Goal: Information Seeking & Learning: Check status

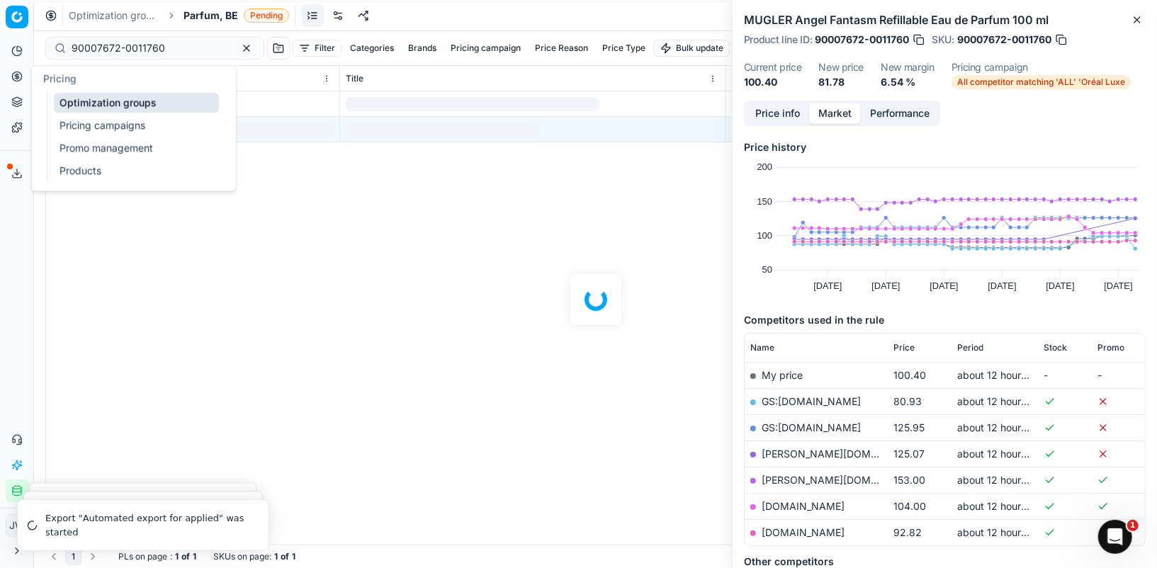
scroll to position [28, 0]
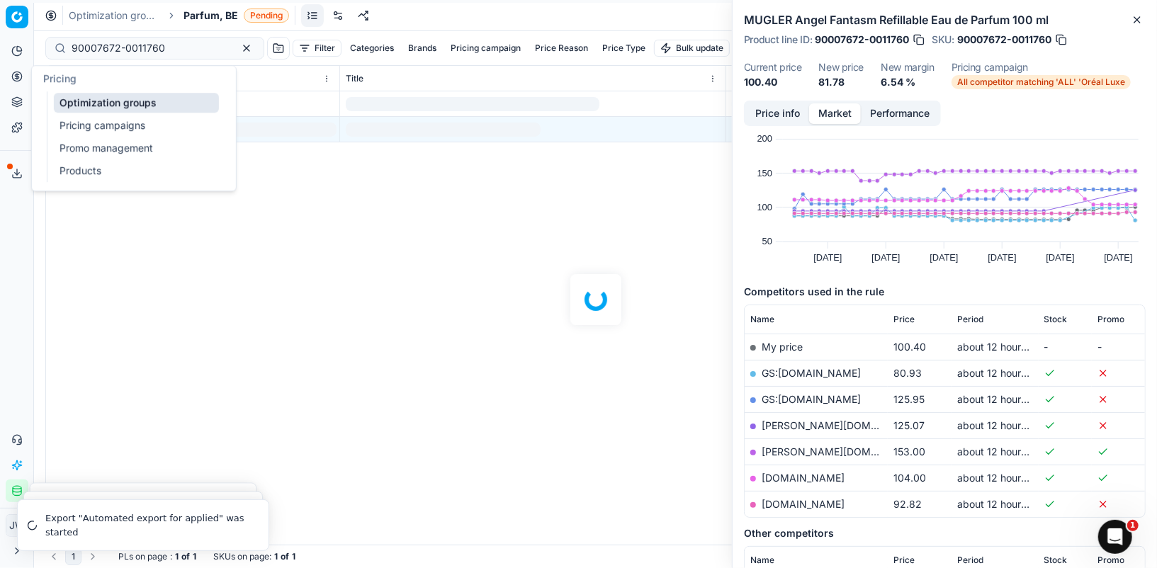
click at [66, 98] on link "Optimization groups" at bounding box center [136, 103] width 165 height 20
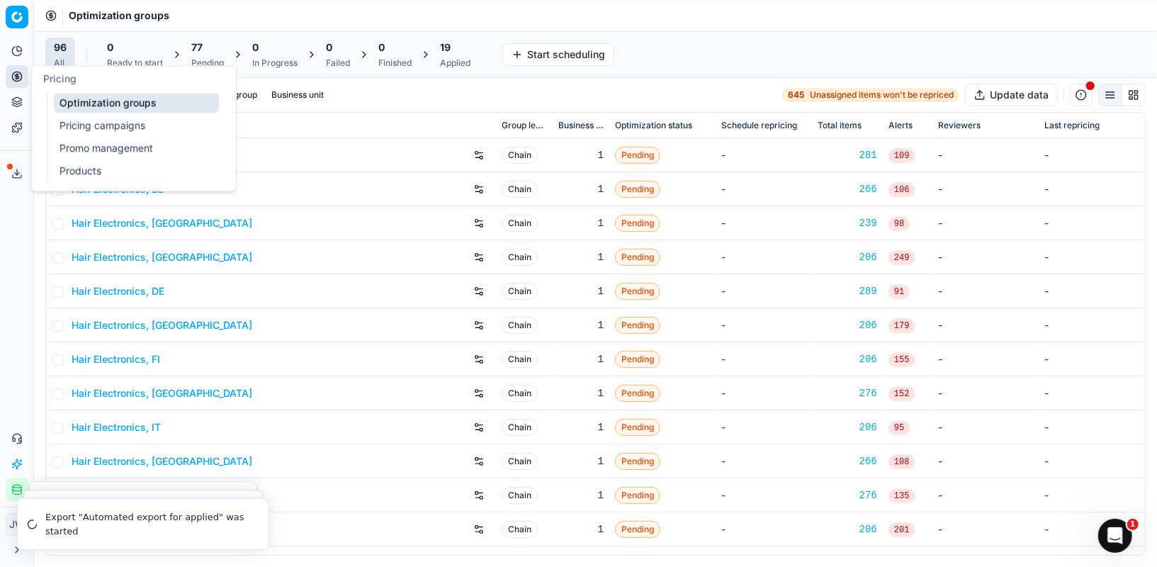
click at [13, 101] on icon at bounding box center [16, 101] width 11 height 11
click at [16, 72] on icon at bounding box center [16, 76] width 11 height 11
click at [56, 99] on link "Optimization groups" at bounding box center [136, 103] width 165 height 20
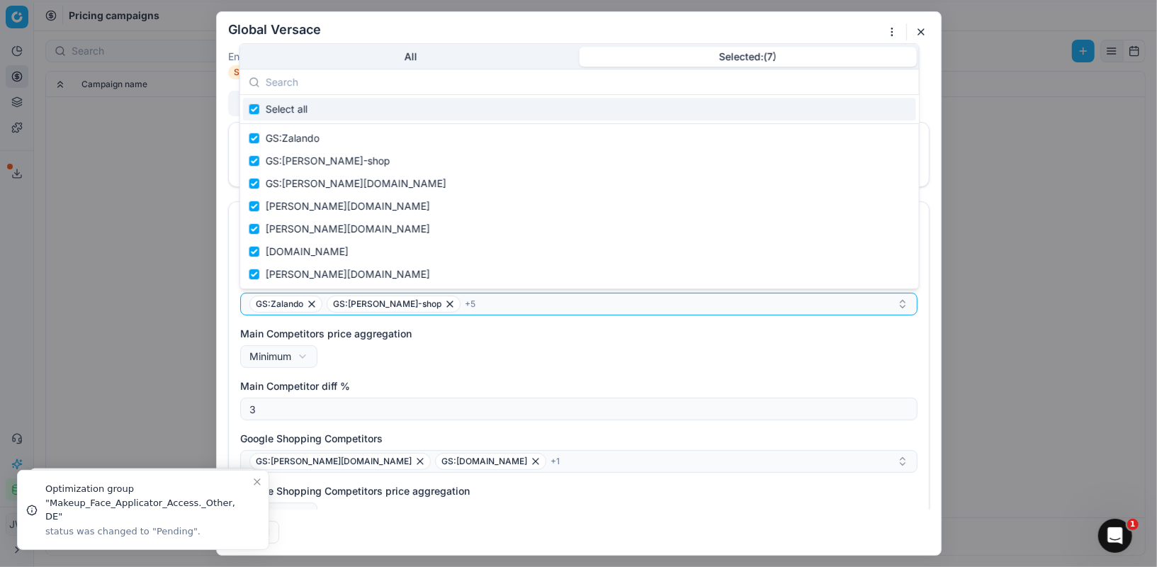
scroll to position [550, 0]
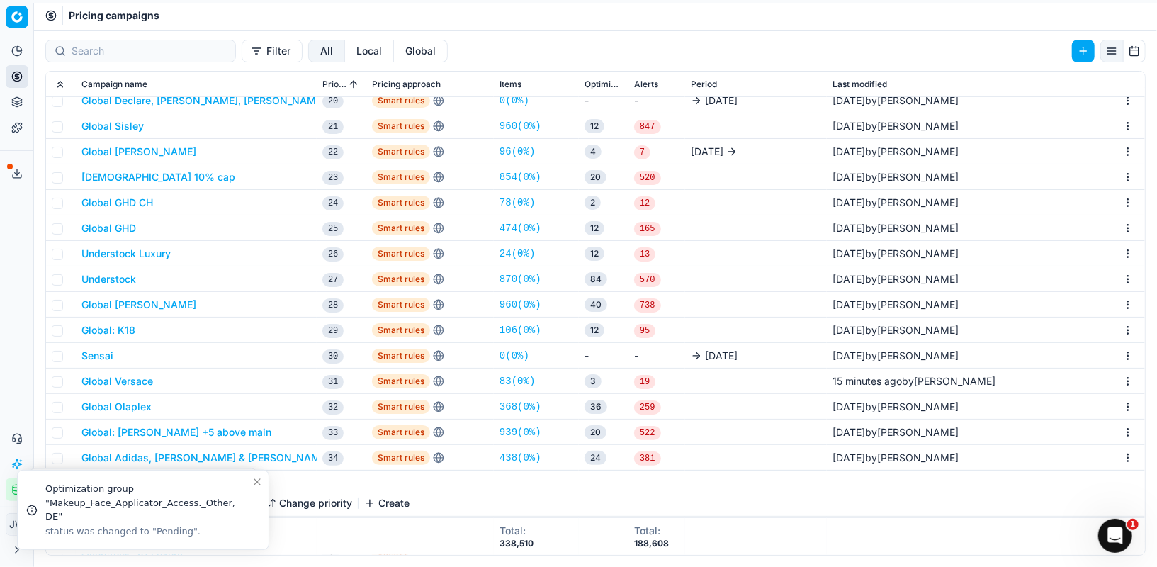
click at [205, 140] on div "We are saving PC settings. Please wait, it should take a few minutes Global Ver…" at bounding box center [578, 283] width 1157 height 567
click at [13, 76] on icon at bounding box center [16, 76] width 11 height 11
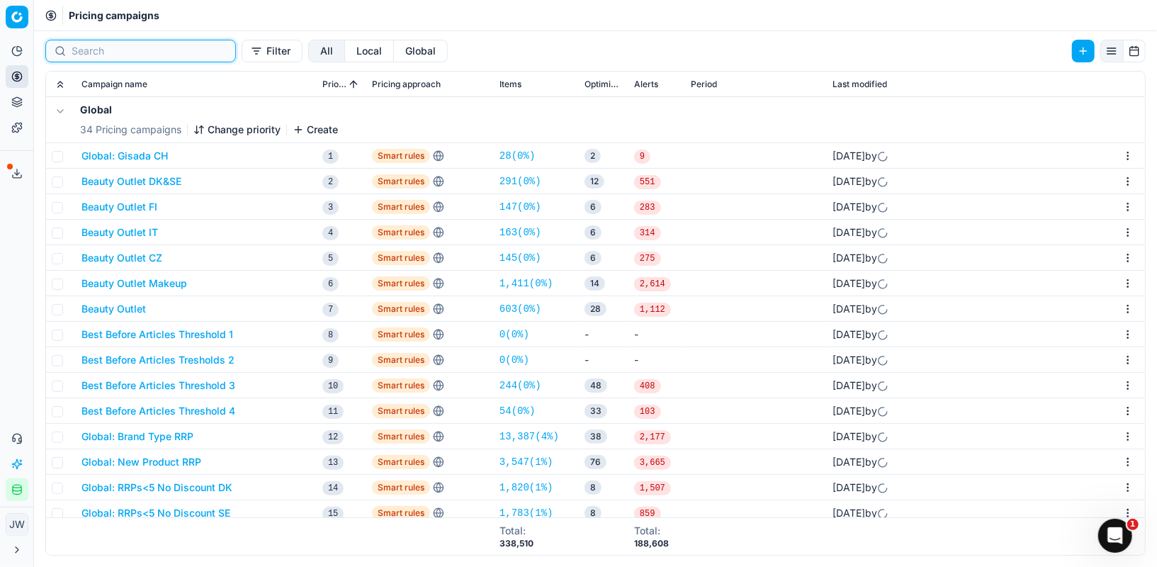
click at [100, 52] on input at bounding box center [149, 51] width 155 height 14
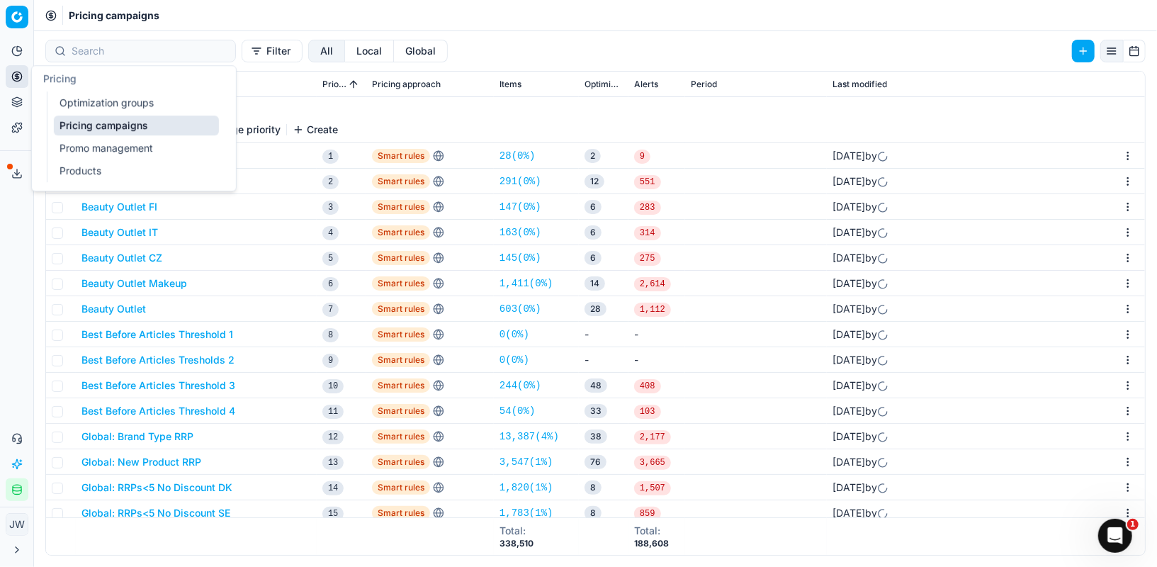
click at [6, 74] on button "Pricing" at bounding box center [17, 76] width 23 height 23
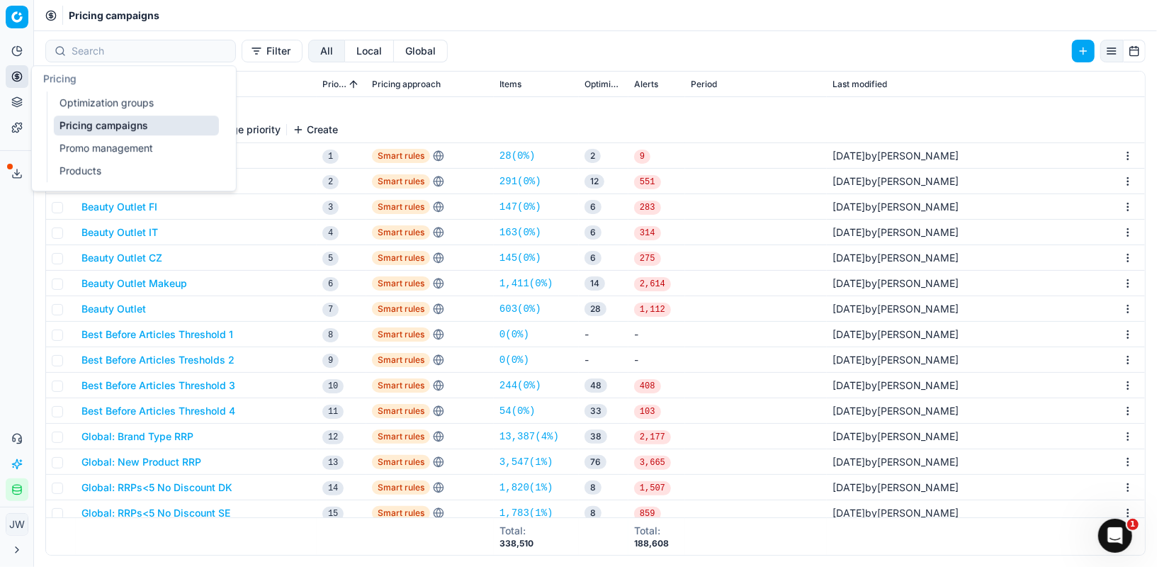
click at [72, 103] on link "Optimization groups" at bounding box center [136, 103] width 165 height 20
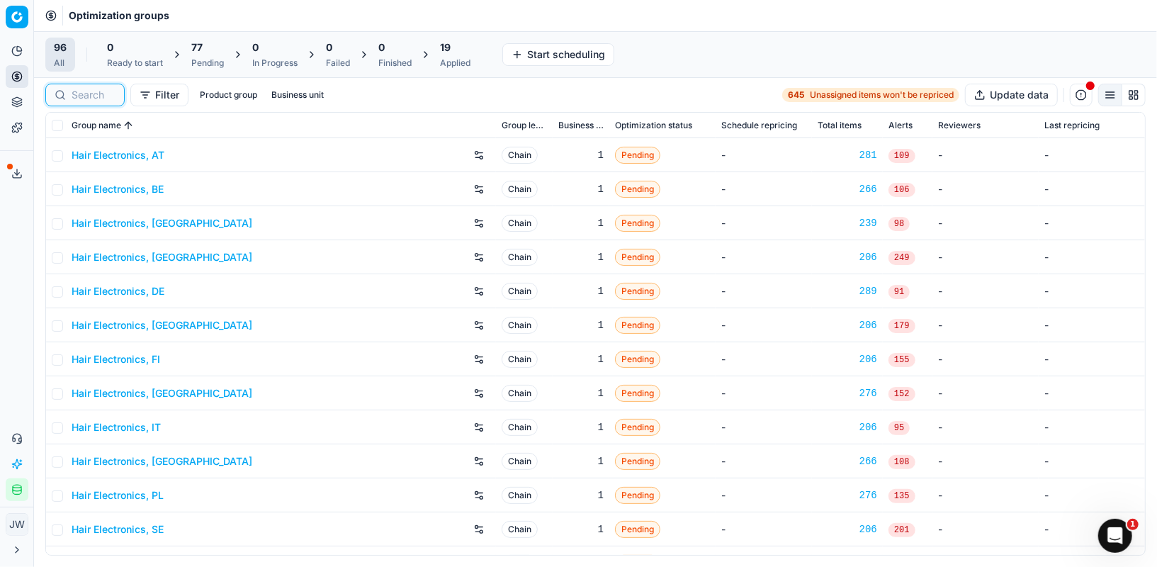
click at [109, 99] on input at bounding box center [94, 95] width 44 height 14
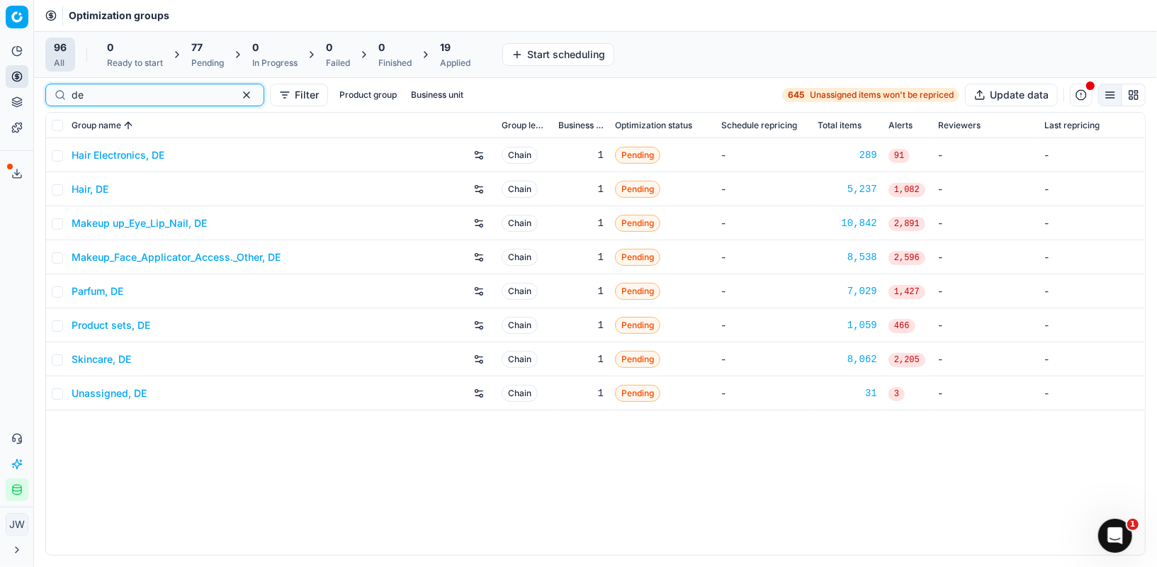
type input "de"
click at [96, 186] on link "Hair, DE" at bounding box center [90, 189] width 37 height 14
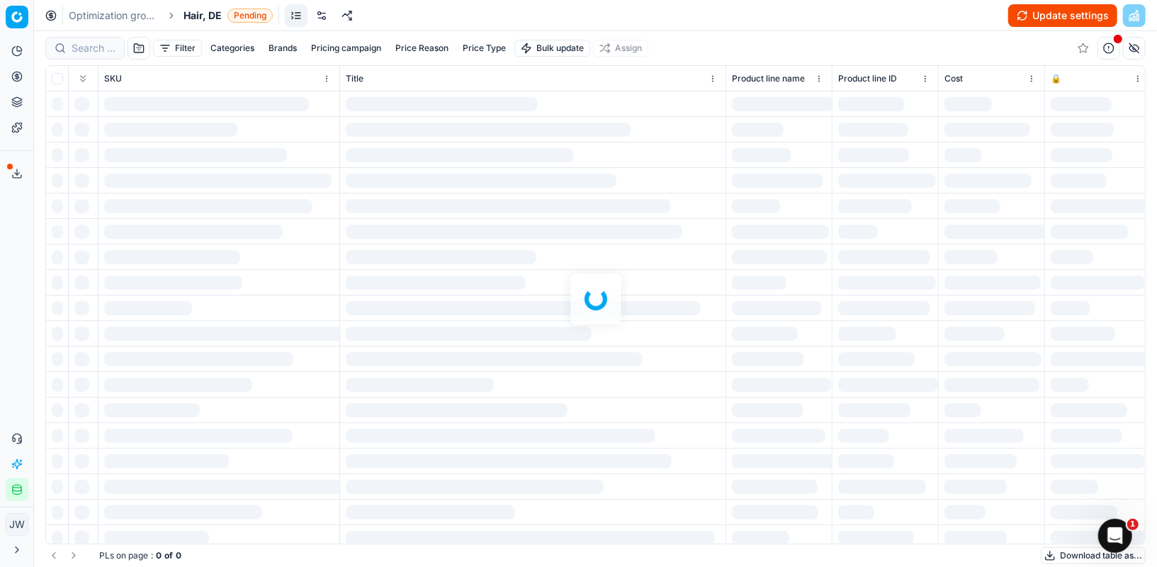
click at [95, 56] on div at bounding box center [595, 299] width 1123 height 536
click at [95, 51] on div at bounding box center [595, 299] width 1123 height 536
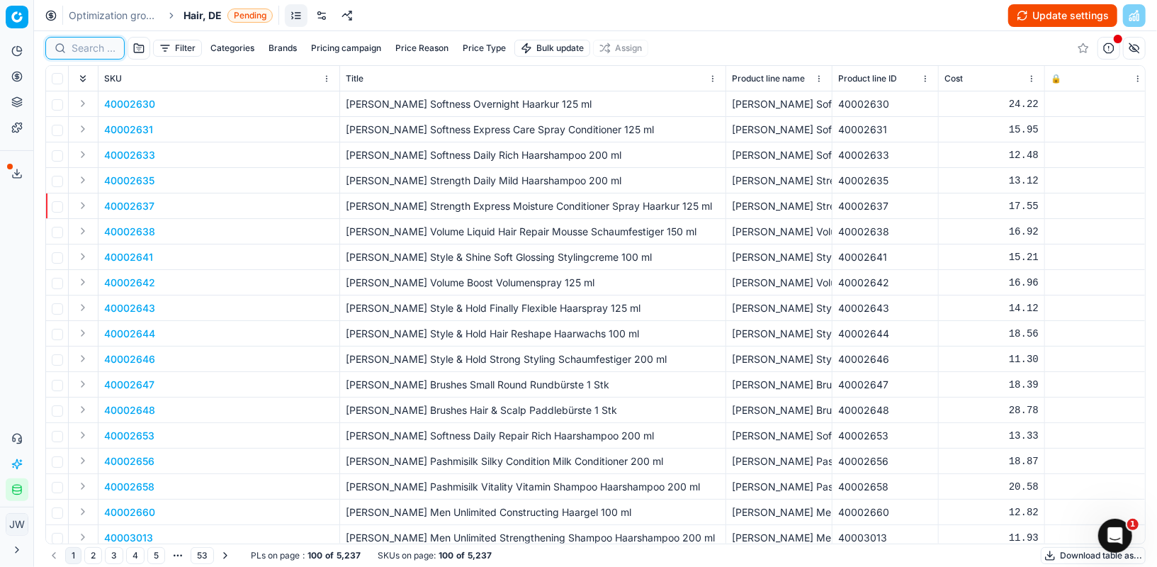
click at [95, 51] on input at bounding box center [94, 48] width 44 height 14
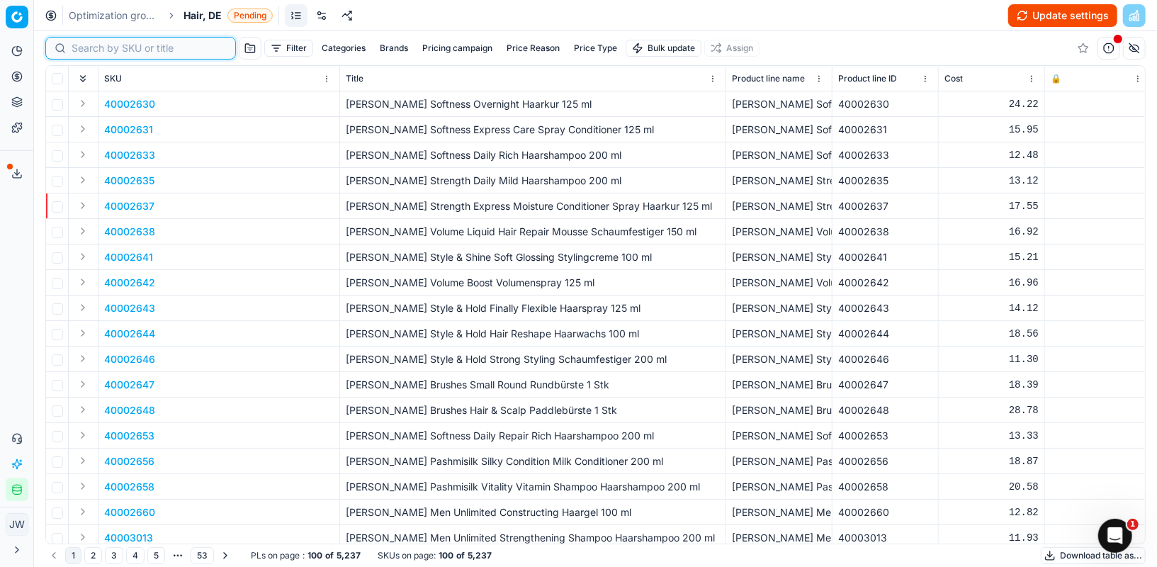
paste input "80031063-490"
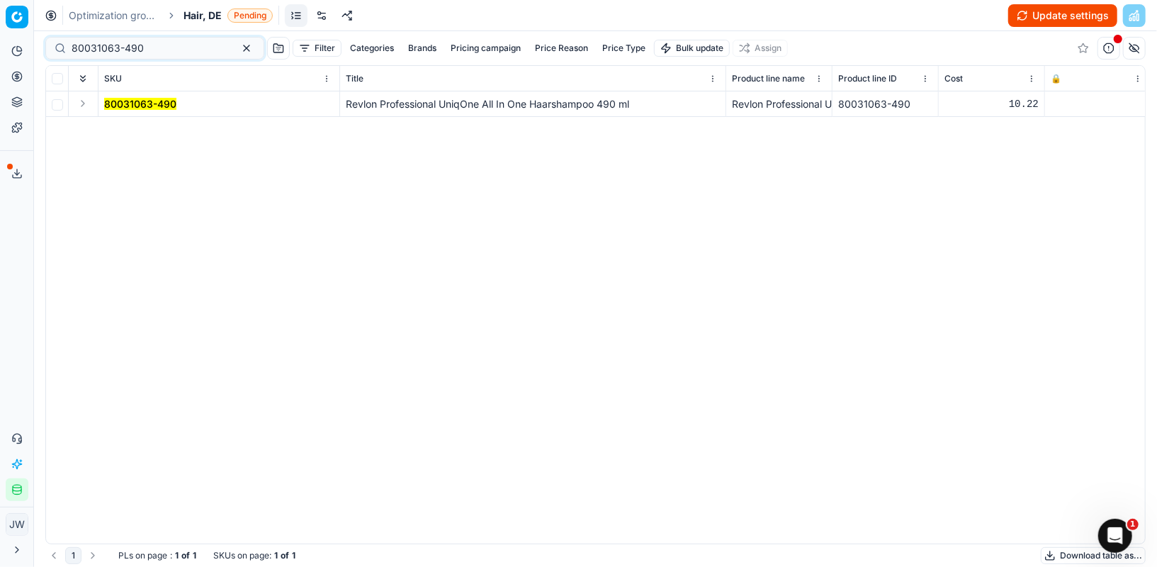
click at [79, 105] on button "Expand" at bounding box center [82, 103] width 17 height 17
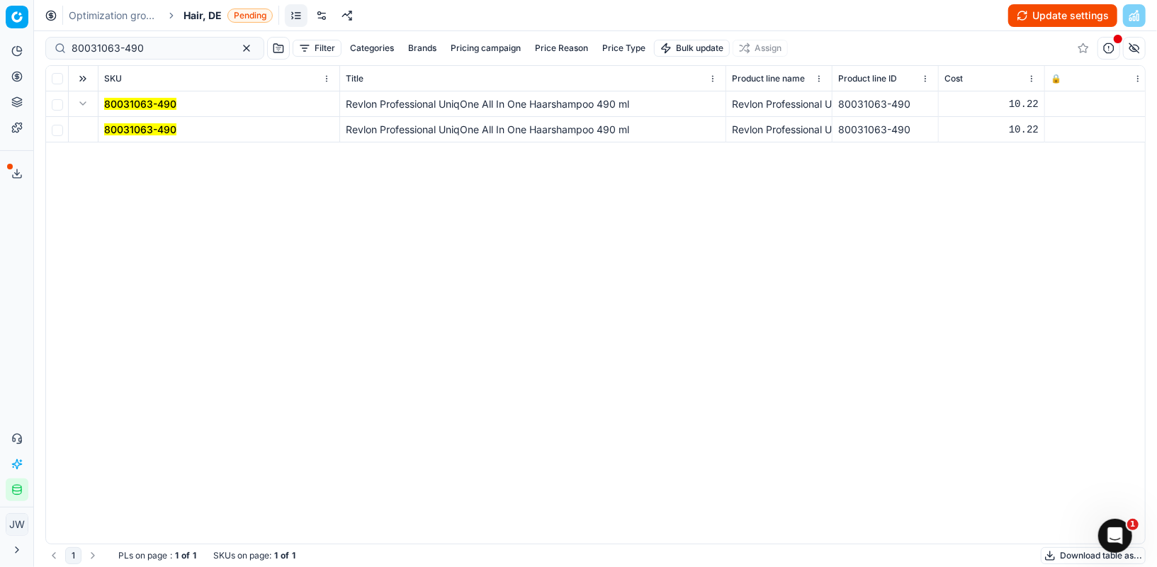
click at [119, 135] on span "80031063-490" at bounding box center [140, 130] width 72 height 14
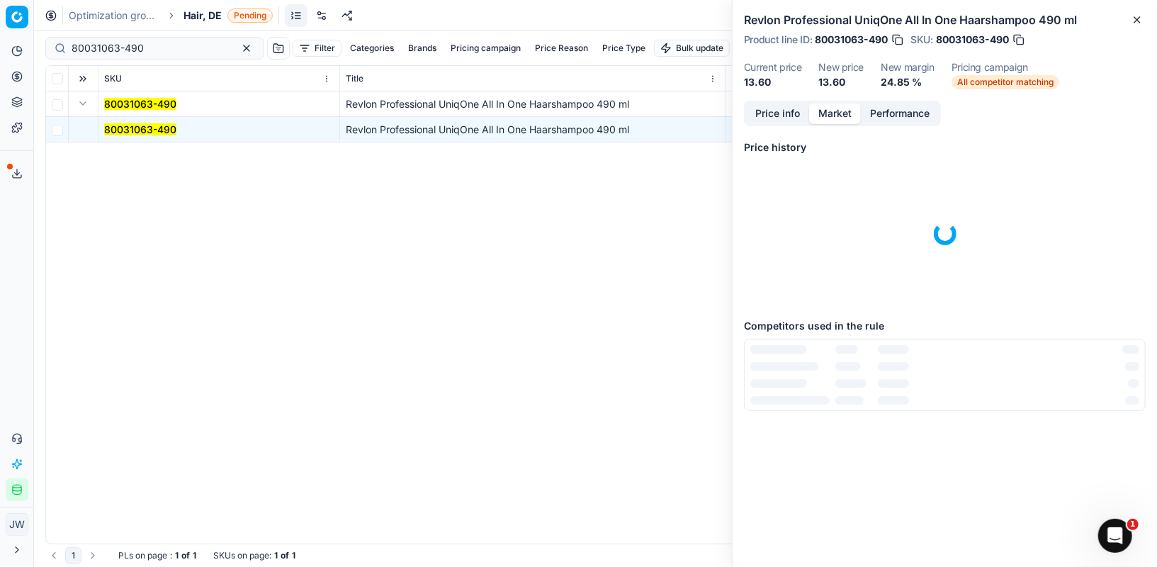
click at [823, 114] on button "Market" at bounding box center [835, 113] width 52 height 21
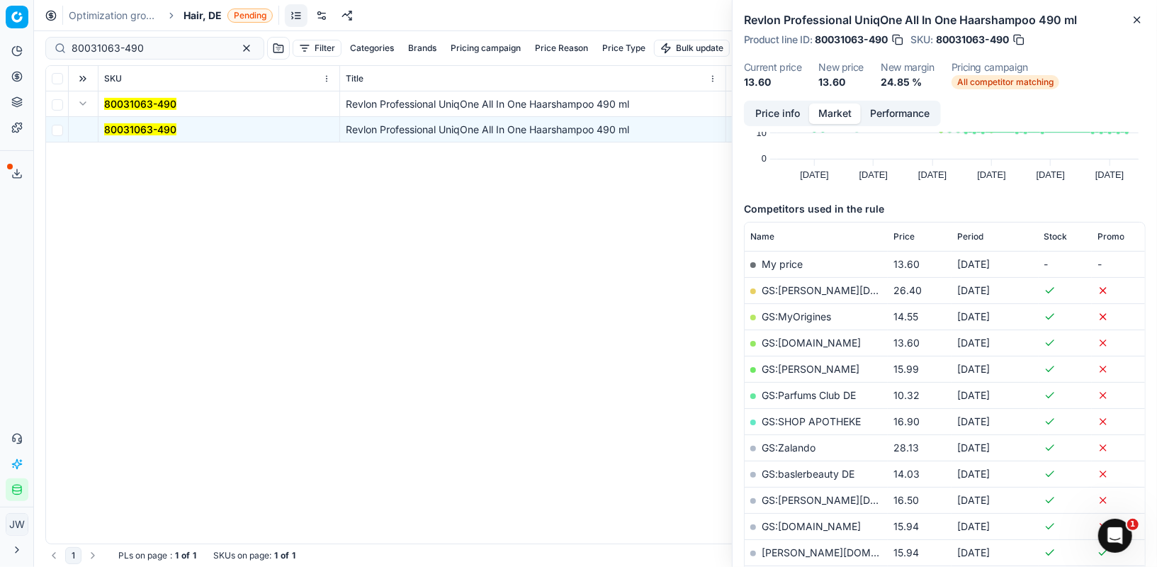
scroll to position [193, 0]
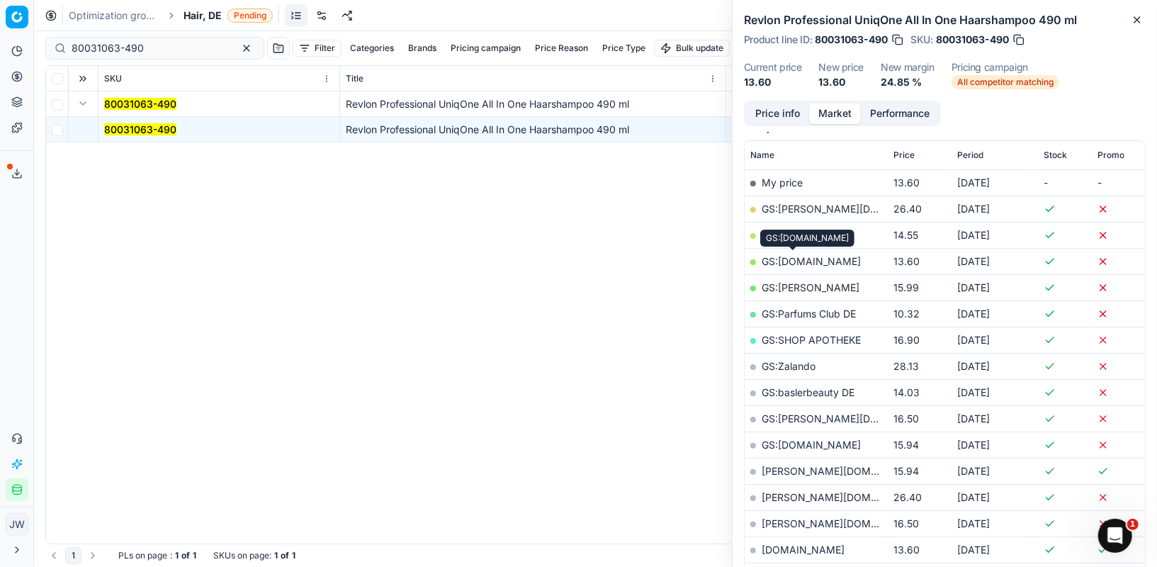
click at [804, 259] on link "GS:Notino.de" at bounding box center [811, 261] width 99 height 12
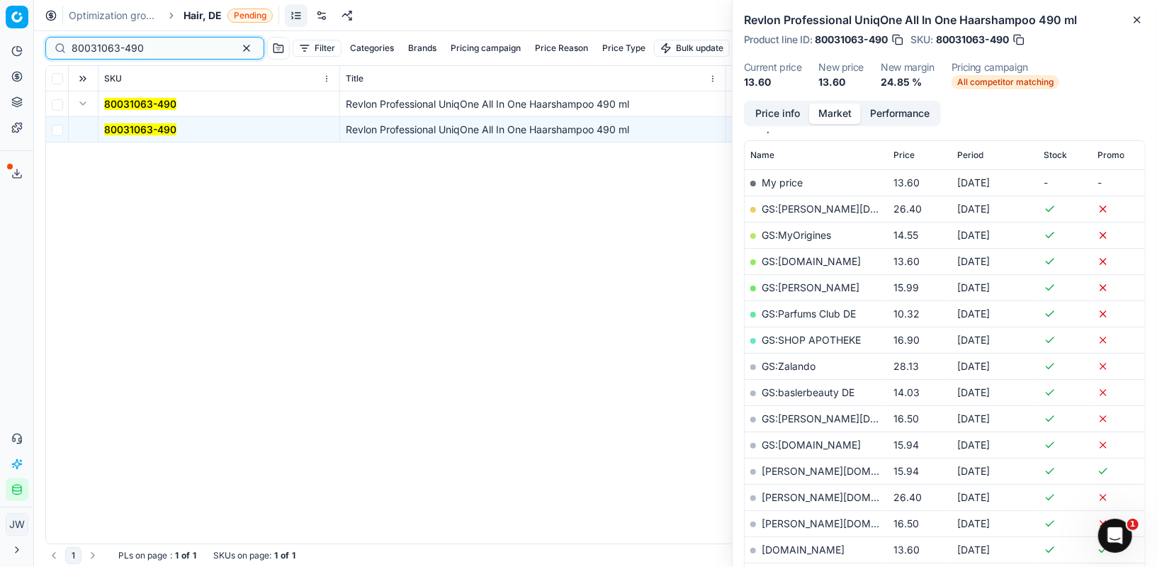
drag, startPoint x: 170, startPoint y: 46, endPoint x: 43, endPoint y: 26, distance: 129.1
click at [43, 26] on div "Optimization groups Hair, DE Pending Update settings 80031063-490 Filter Catego…" at bounding box center [595, 283] width 1123 height 567
paste input "09389-50"
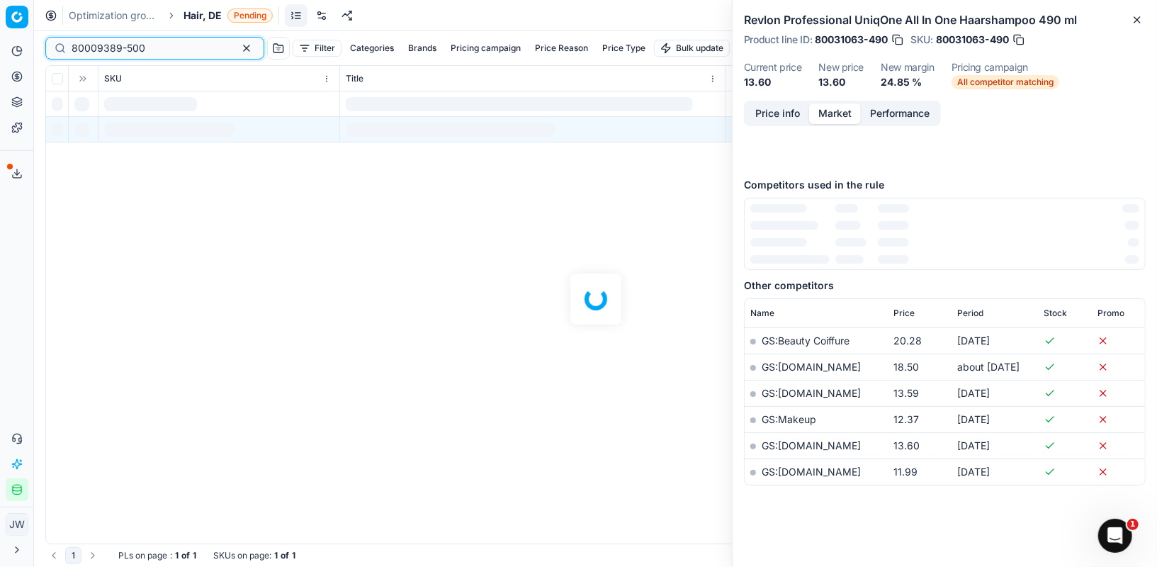
scroll to position [193, 0]
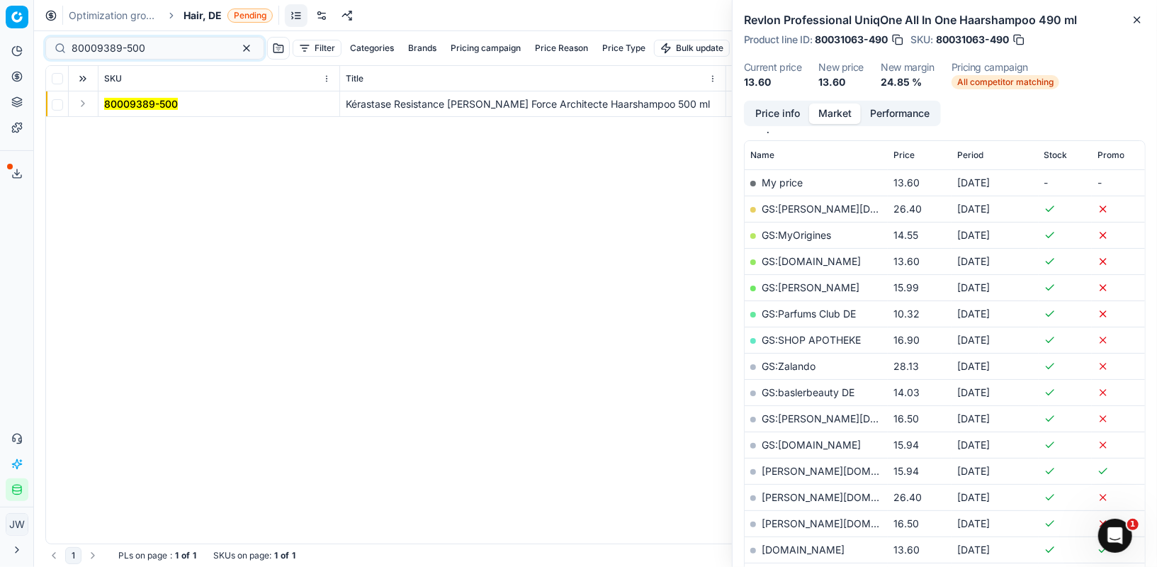
click at [86, 101] on button "Expand" at bounding box center [82, 103] width 17 height 17
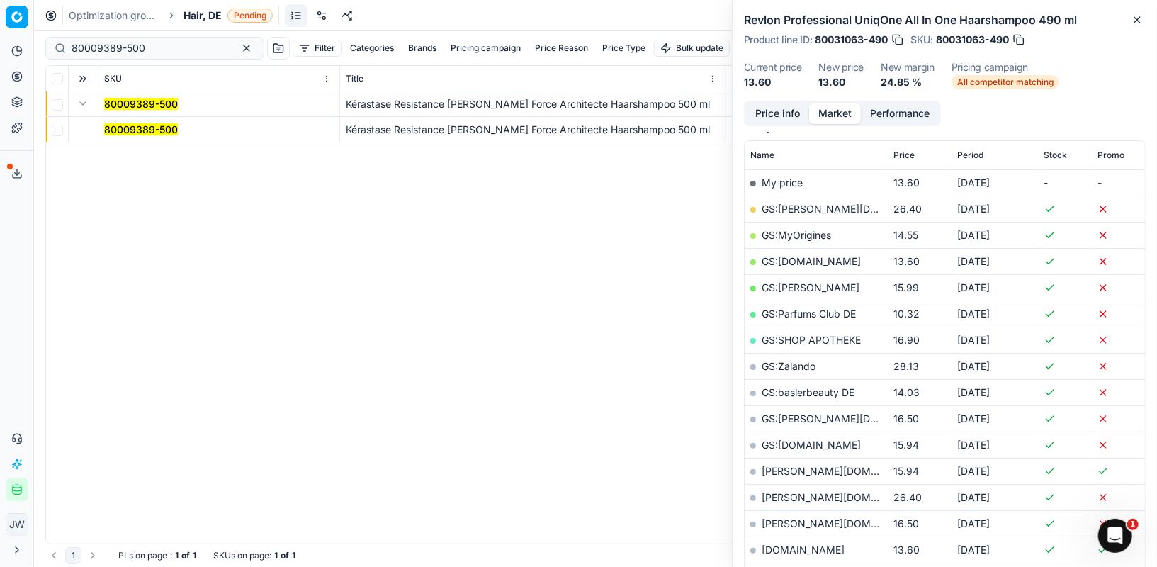
click at [124, 128] on mark "80009389-500" at bounding box center [141, 129] width 74 height 12
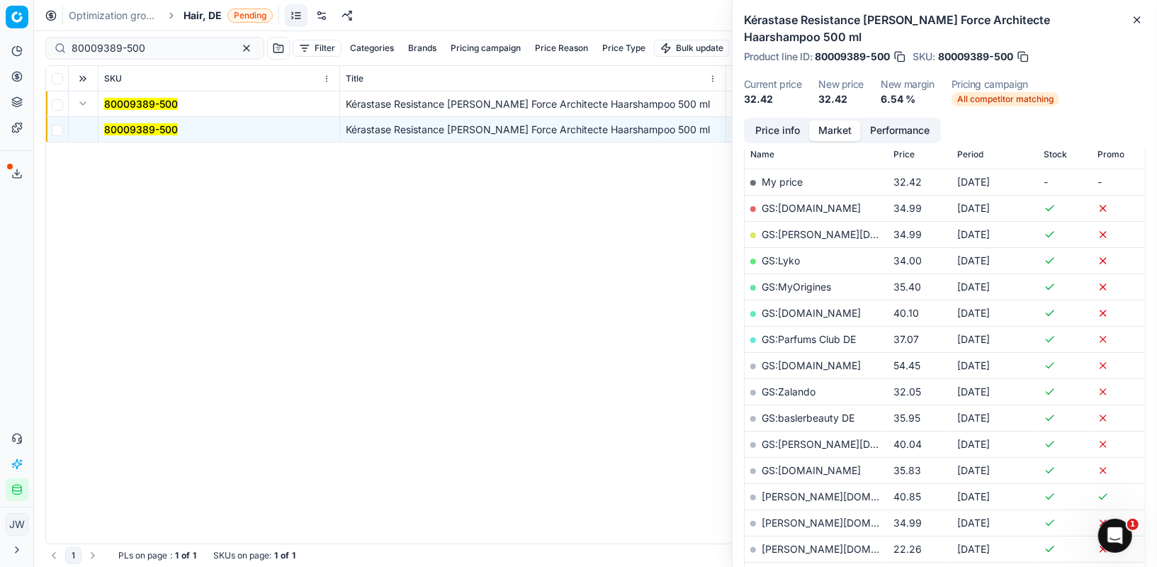
scroll to position [211, 0]
click at [777, 120] on button "Price info" at bounding box center [777, 130] width 63 height 21
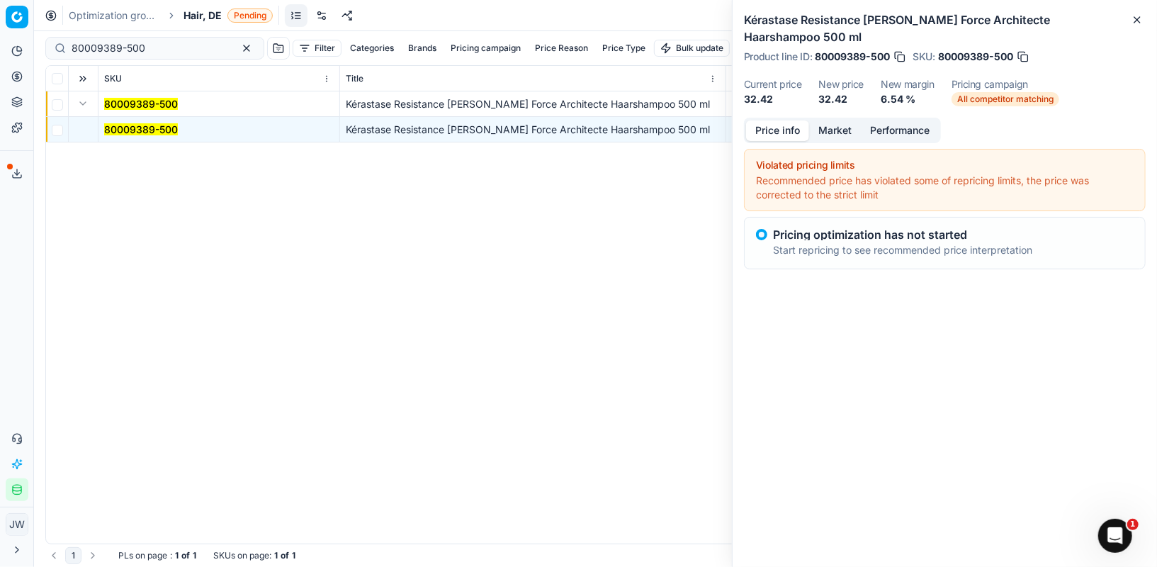
scroll to position [0, 0]
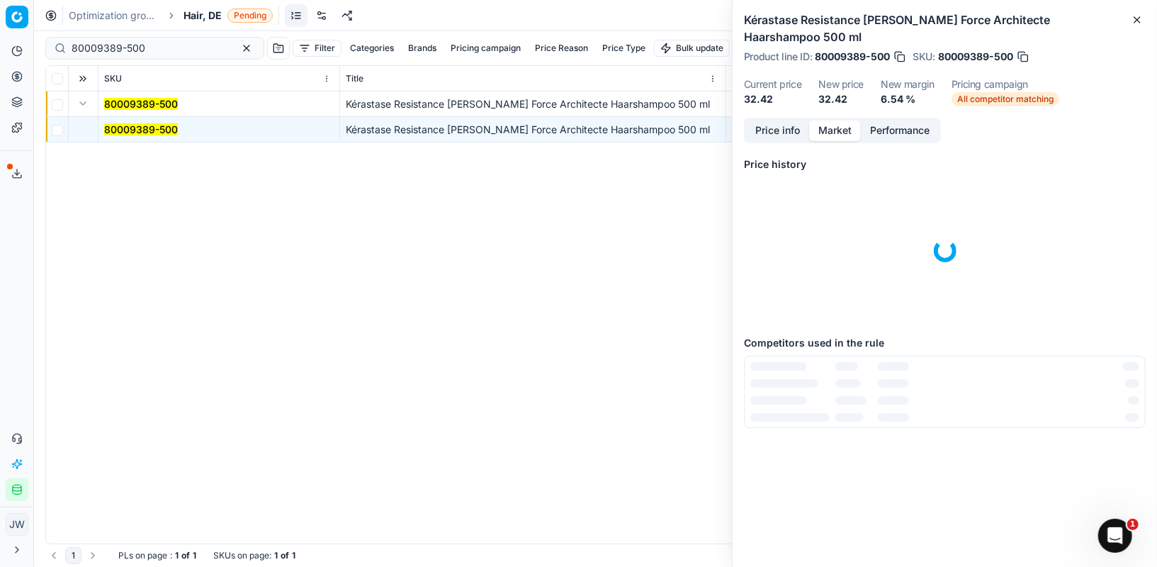
click at [832, 120] on button "Market" at bounding box center [835, 130] width 52 height 21
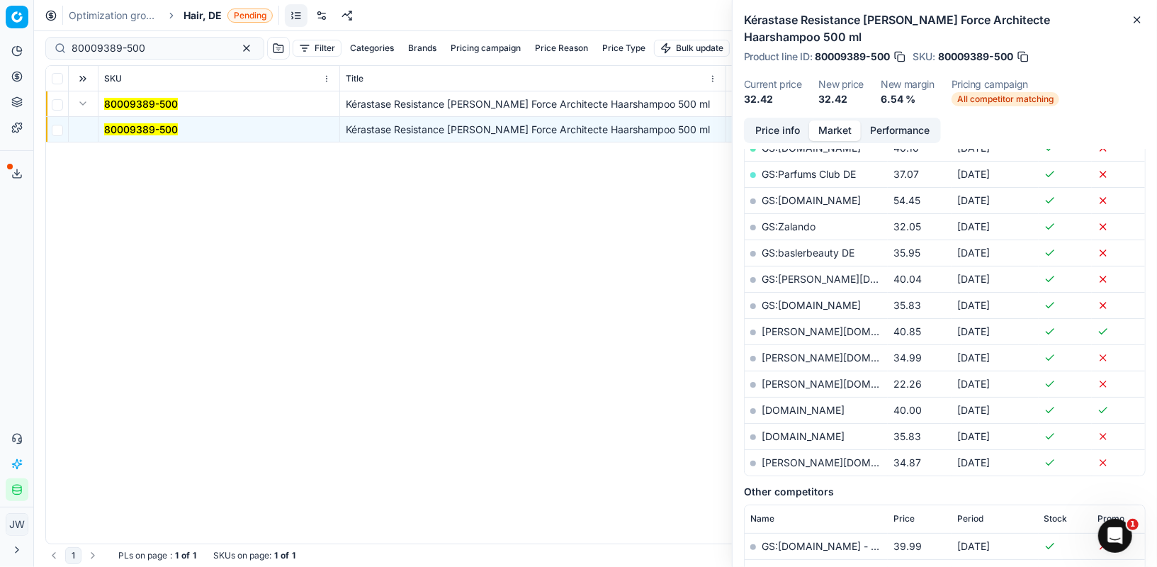
scroll to position [360, 0]
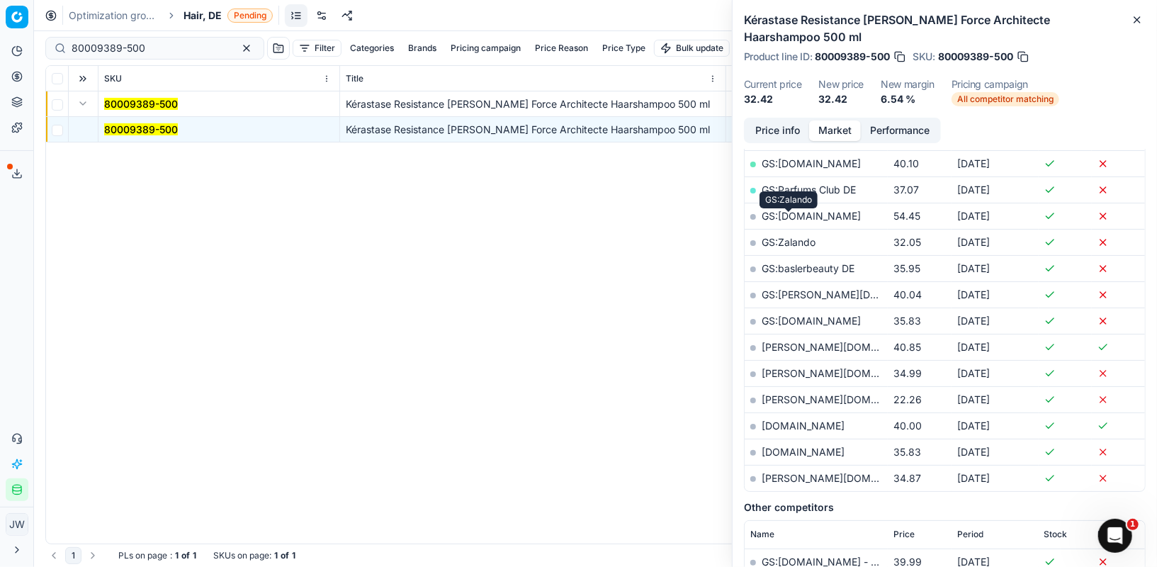
click at [793, 236] on link "GS:Zalando" at bounding box center [789, 242] width 54 height 12
click at [789, 472] on link "pieper.de" at bounding box center [844, 478] width 164 height 12
click at [799, 419] on link "notino.de" at bounding box center [803, 425] width 83 height 12
click at [815, 183] on link "GS:Parfums Club DE" at bounding box center [809, 189] width 94 height 12
click at [796, 393] on link "hagel-shop.de" at bounding box center [844, 399] width 164 height 12
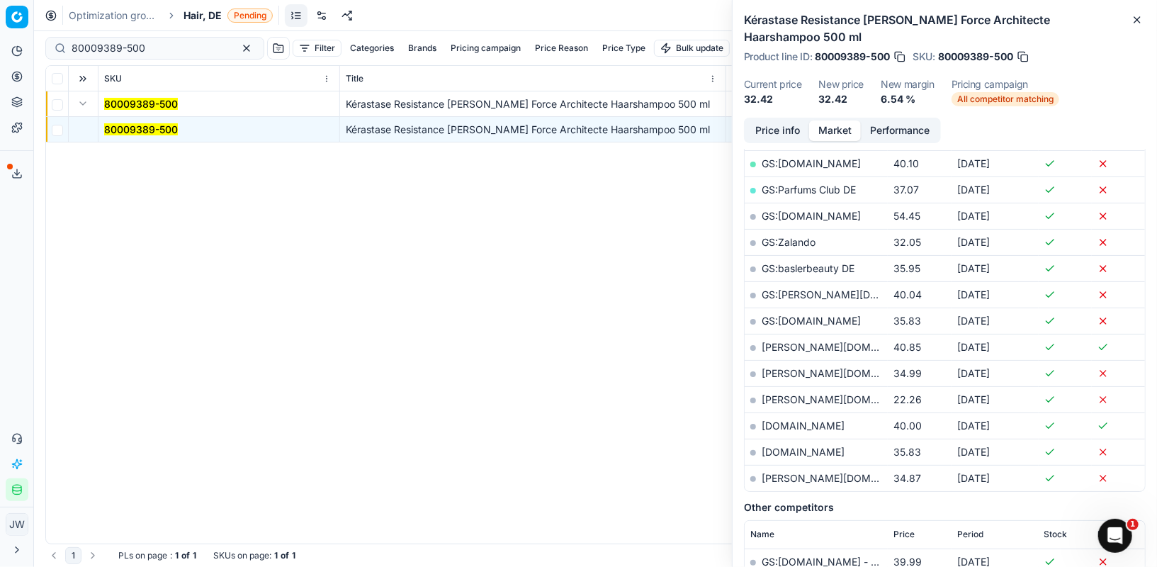
click at [901, 50] on button "button" at bounding box center [900, 57] width 14 height 14
click at [837, 315] on link "GS:parfumdreams.DE" at bounding box center [811, 321] width 99 height 12
click at [898, 50] on button "button" at bounding box center [900, 57] width 14 height 14
drag, startPoint x: 154, startPoint y: 52, endPoint x: 0, endPoint y: 34, distance: 155.5
click at [0, 34] on div "Pricing platform Analytics Pricing Product portfolio Templates Export service 1…" at bounding box center [578, 283] width 1157 height 567
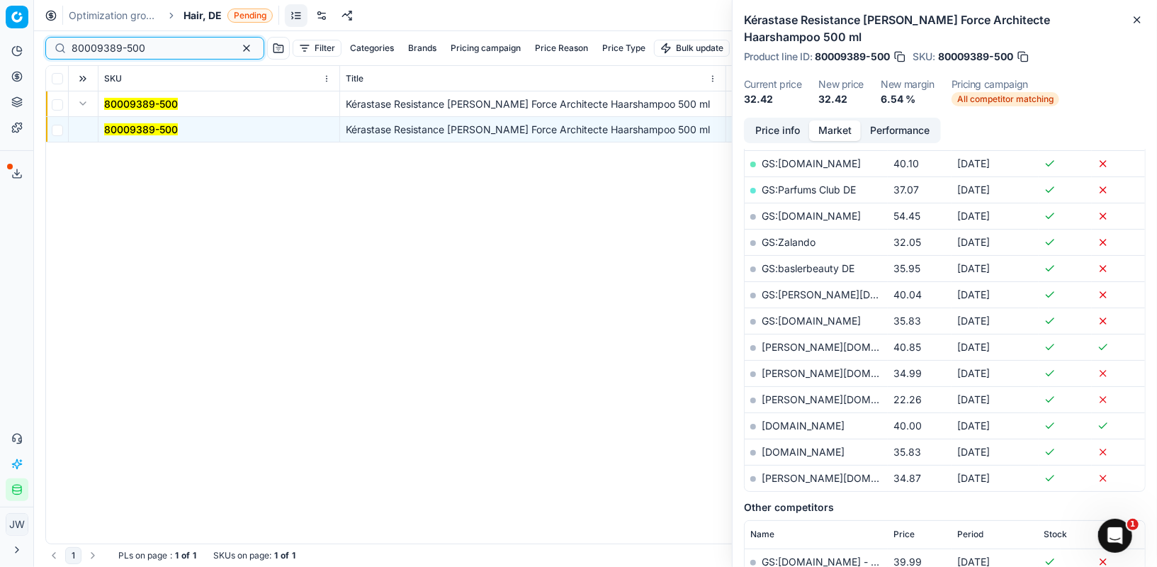
paste input "90000873-0001166"
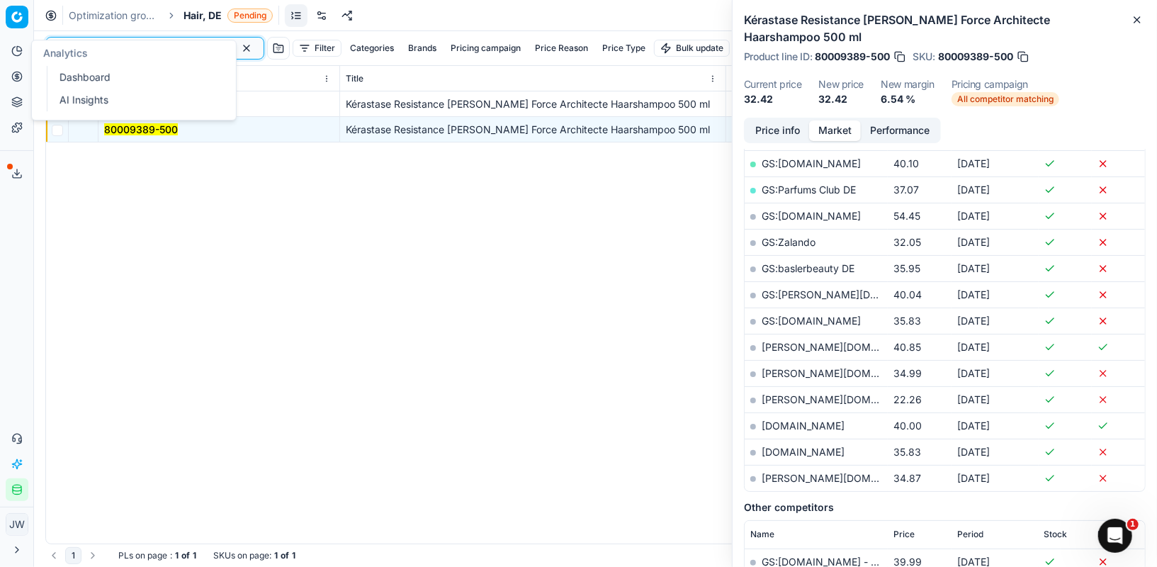
type input "90000873-0001166"
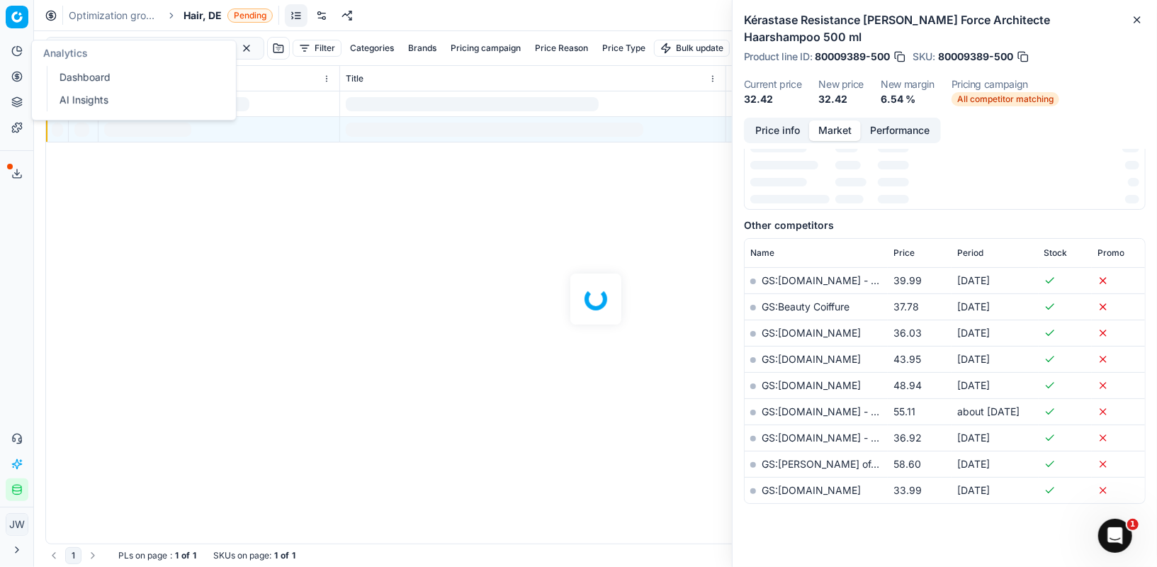
click at [16, 76] on icon at bounding box center [16, 76] width 11 height 11
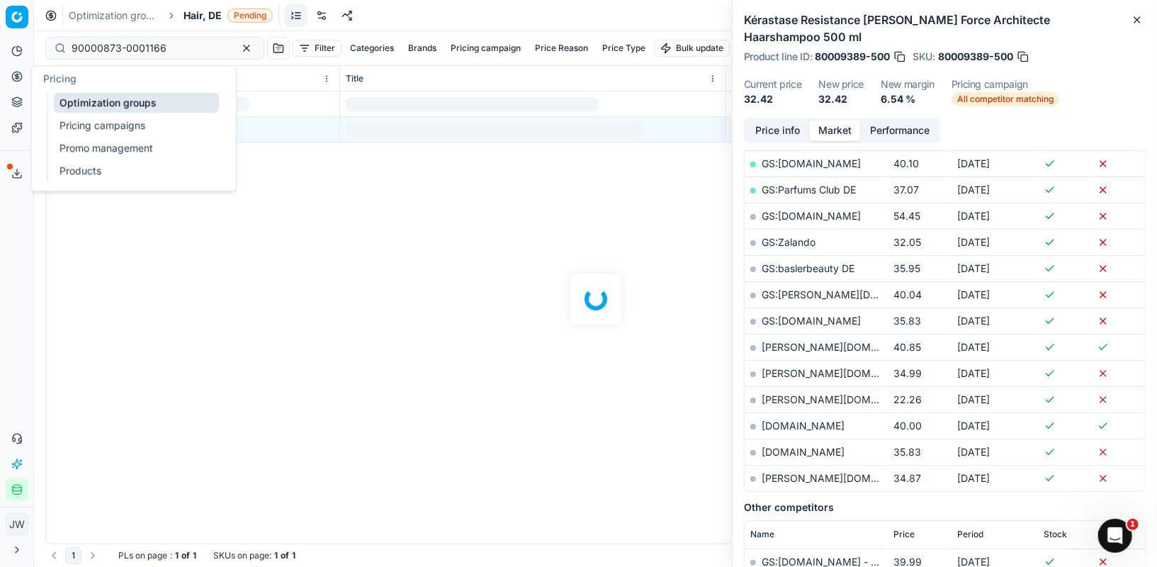
click at [65, 99] on link "Optimization groups" at bounding box center [136, 103] width 165 height 20
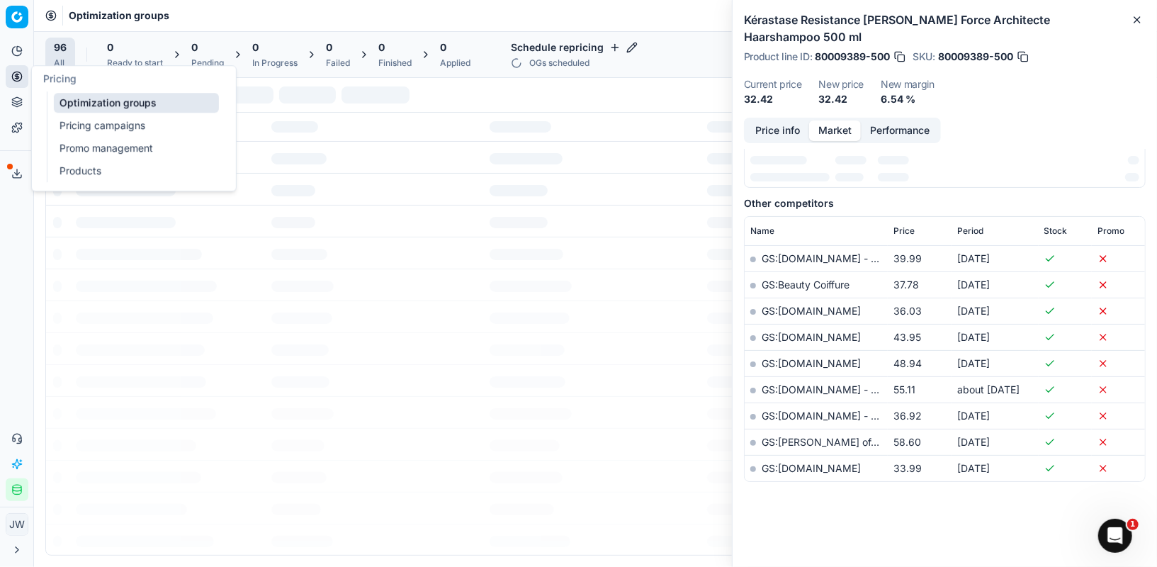
scroll to position [218, 0]
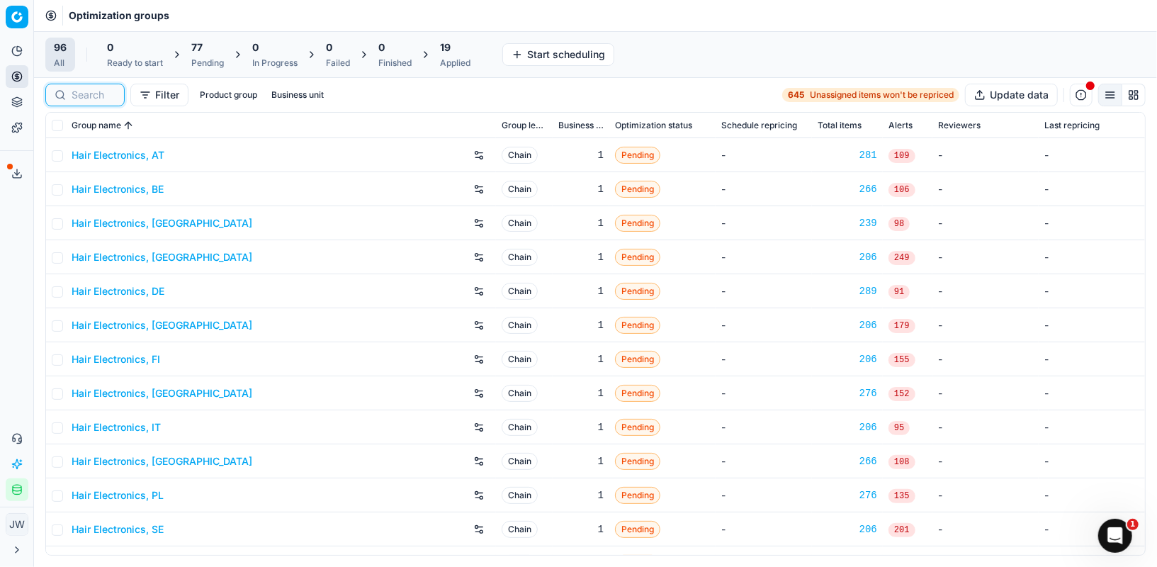
click at [101, 98] on input at bounding box center [94, 95] width 44 height 14
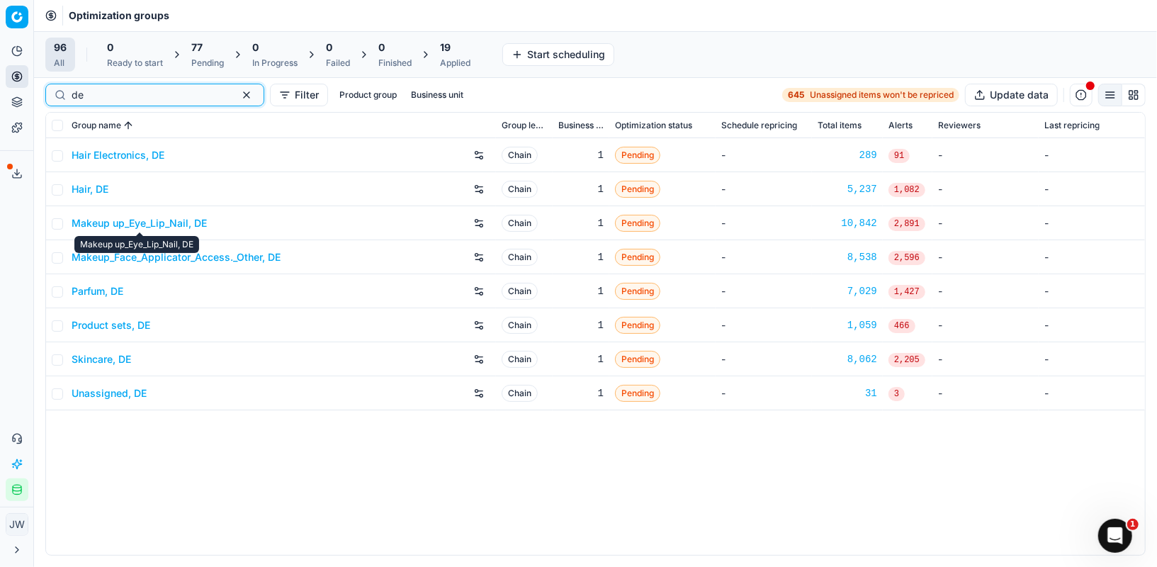
type input "de"
click at [141, 256] on link "Makeup_Face_Applicator_Access._Other, DE" at bounding box center [176, 257] width 209 height 14
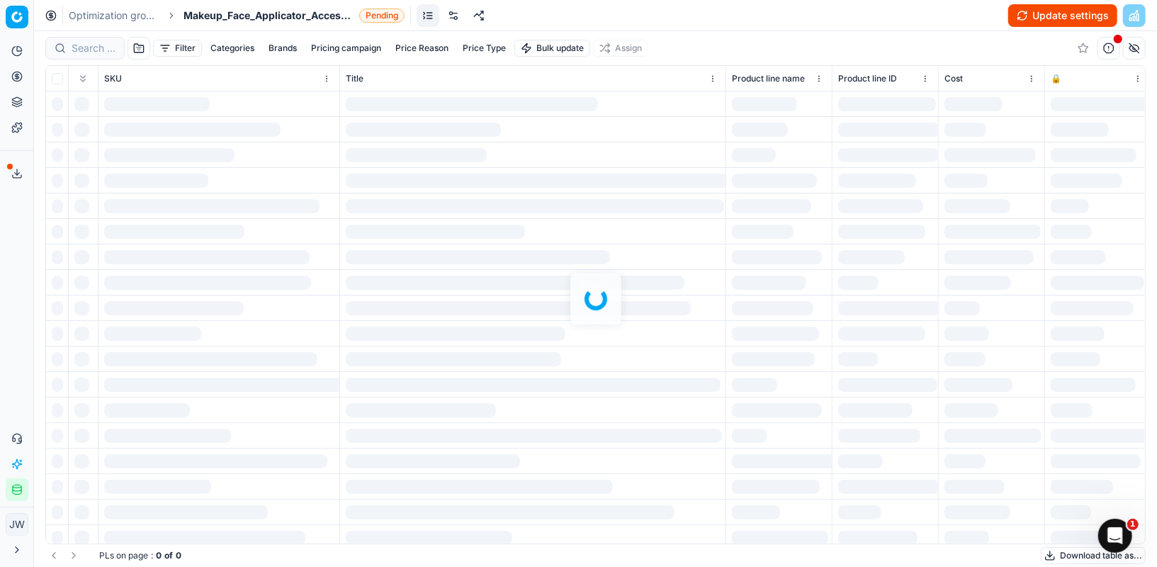
click at [81, 52] on div at bounding box center [595, 299] width 1123 height 536
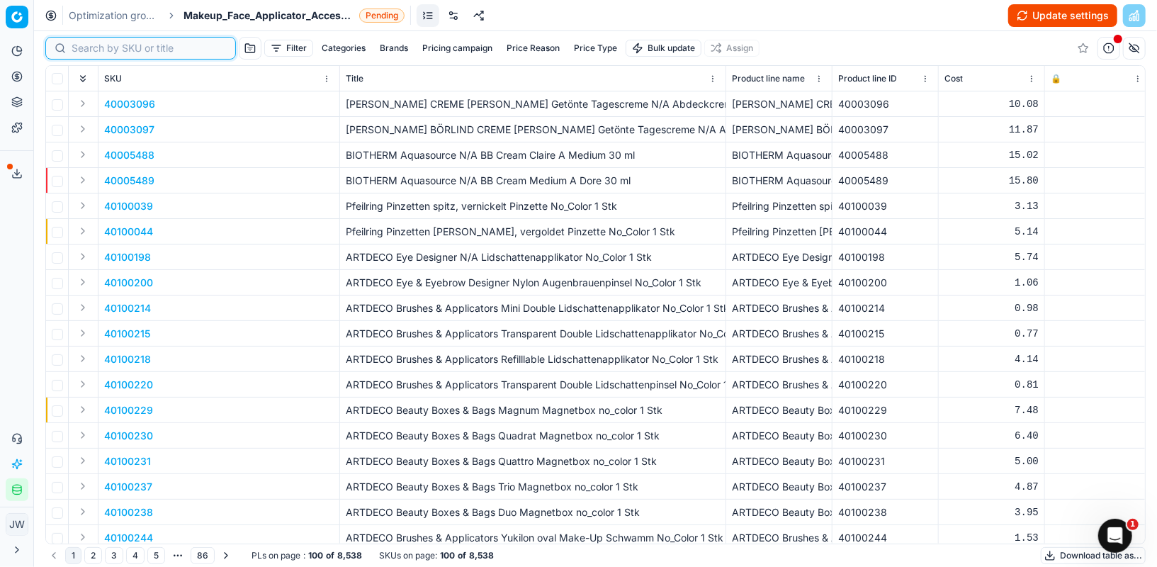
click at [81, 52] on input at bounding box center [149, 48] width 155 height 14
paste input "90000873-0001166"
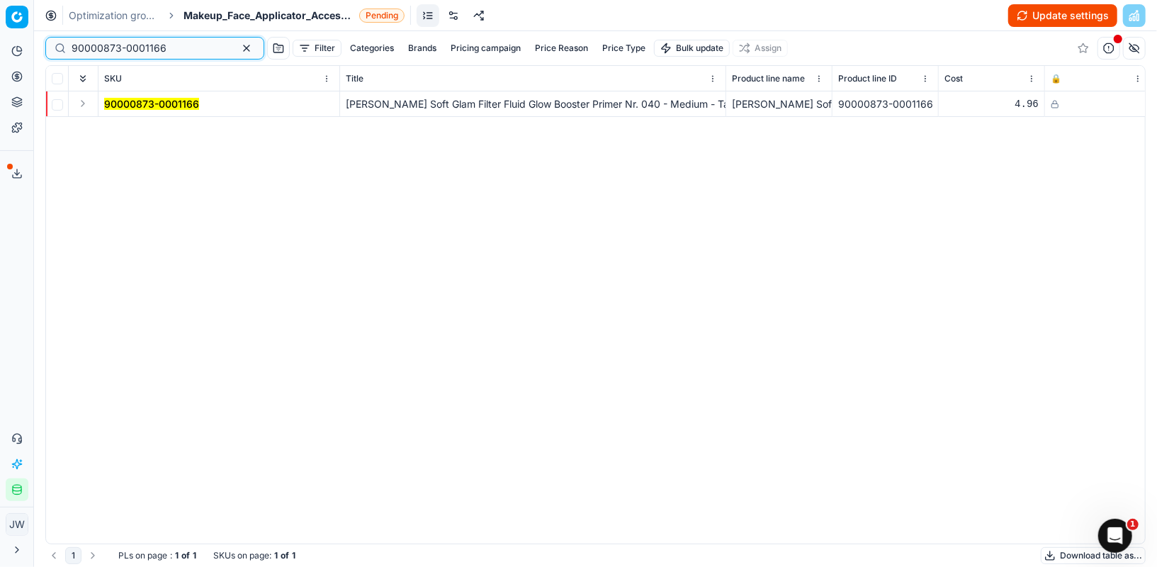
type input "90000873-0001166"
click at [84, 101] on button "Expand" at bounding box center [82, 103] width 17 height 17
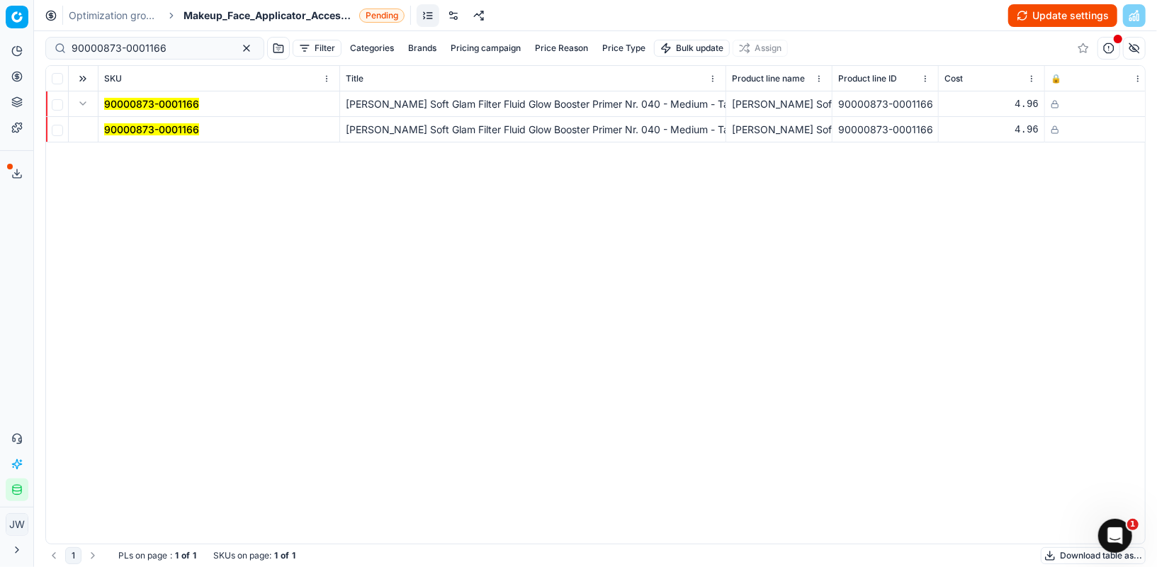
click at [166, 128] on mark "90000873-0001166" at bounding box center [151, 129] width 95 height 12
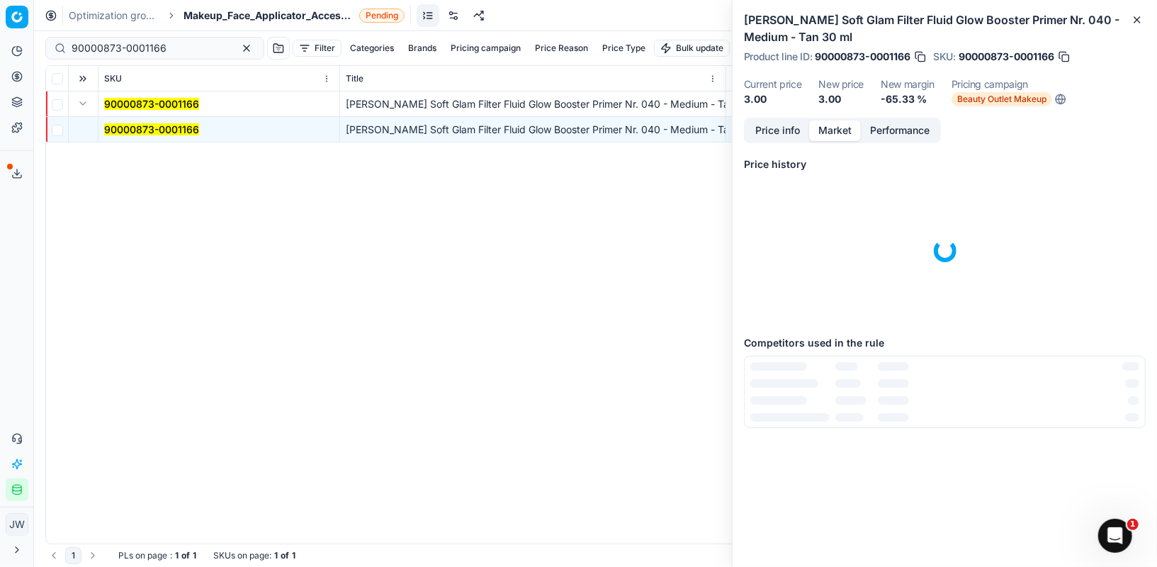
click at [847, 132] on button "Market" at bounding box center [835, 130] width 52 height 21
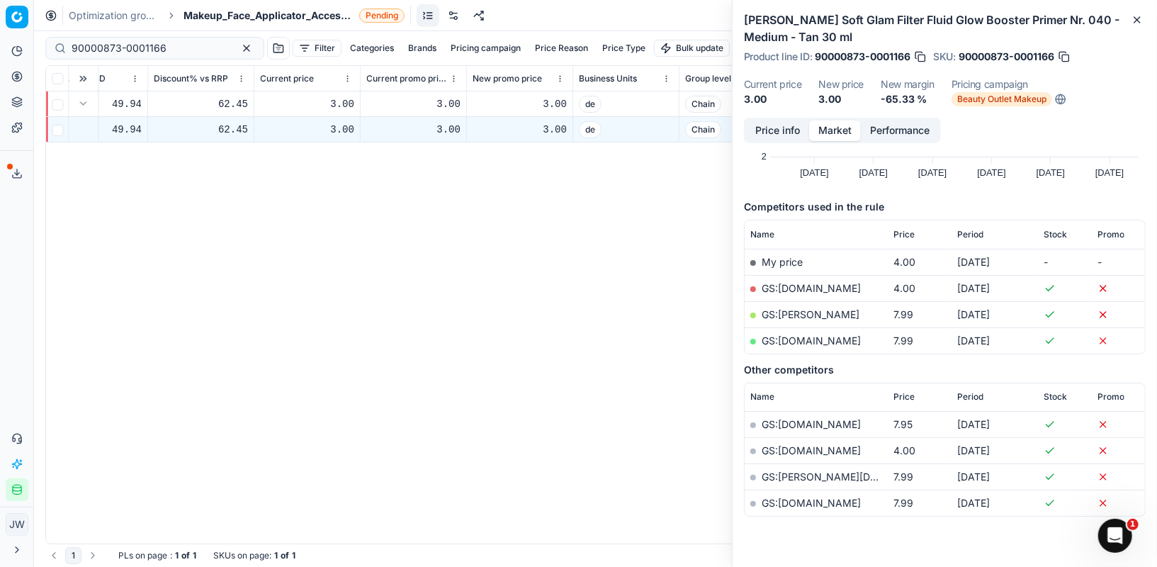
scroll to position [0, 1997]
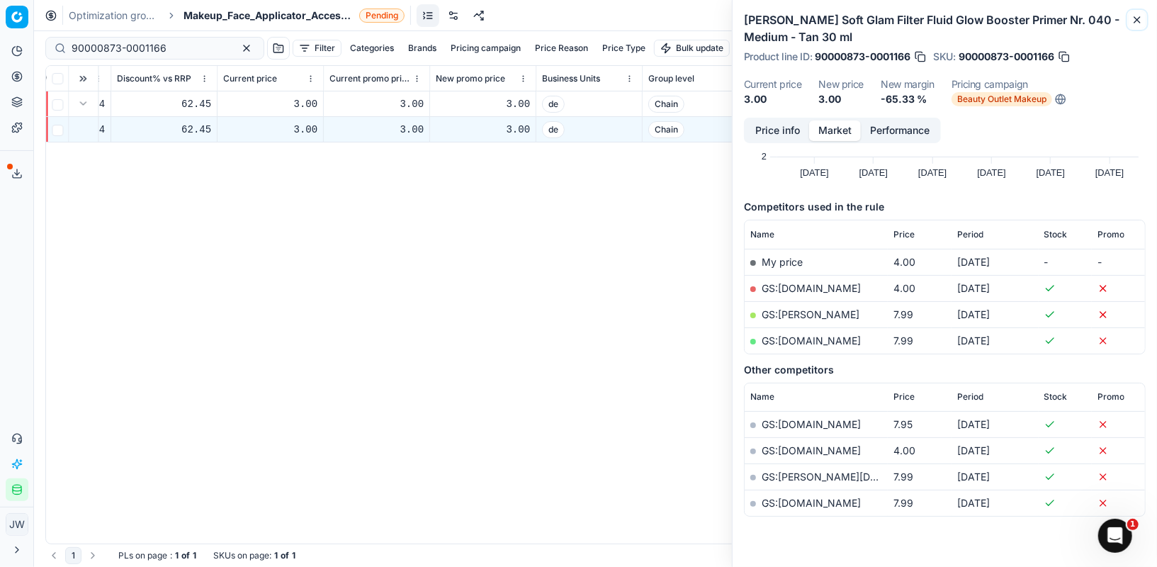
click at [1139, 18] on icon "button" at bounding box center [1137, 20] width 6 height 6
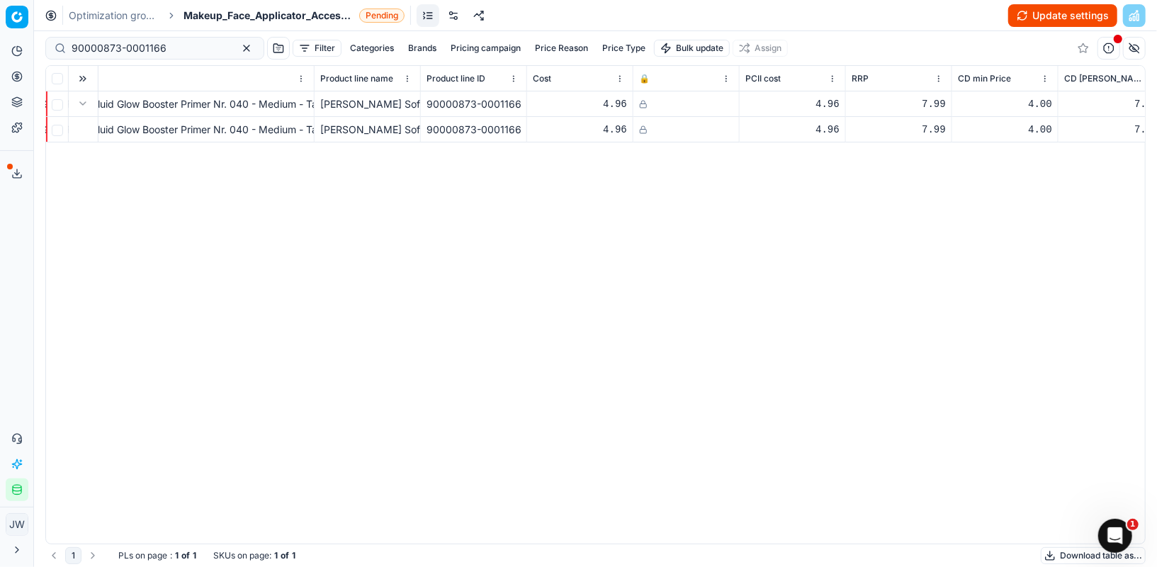
scroll to position [0, 0]
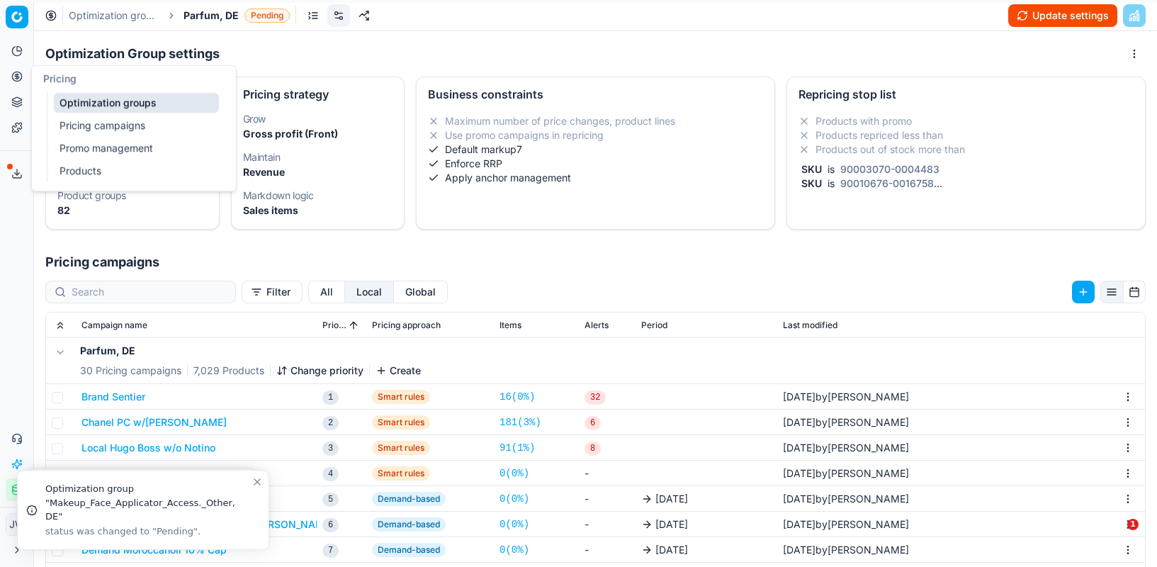
click at [13, 75] on icon at bounding box center [16, 76] width 11 height 11
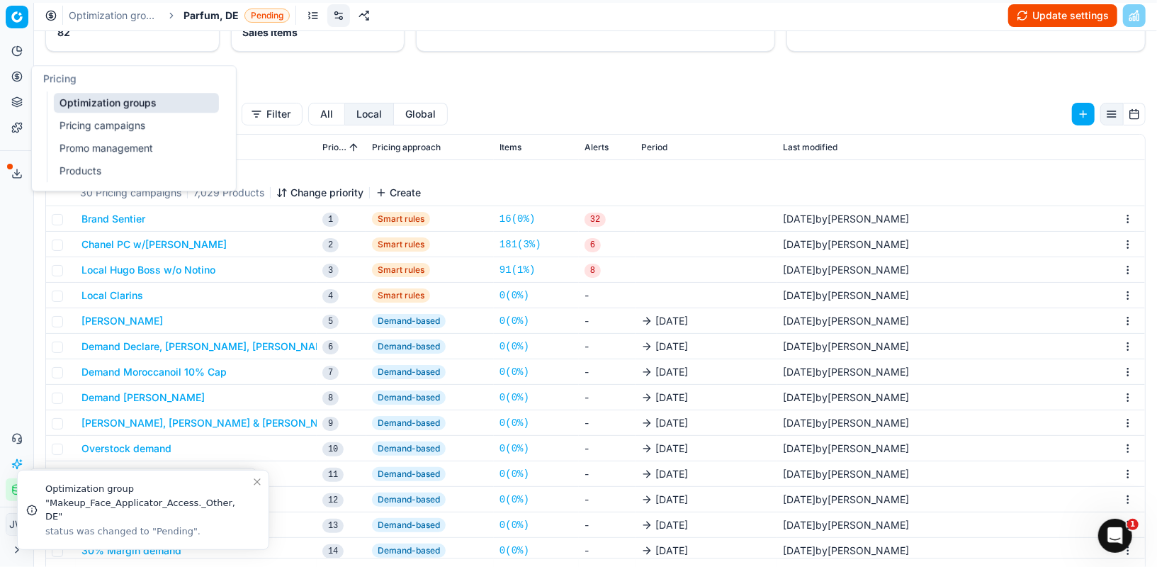
click at [56, 97] on link "Optimization groups" at bounding box center [136, 103] width 165 height 20
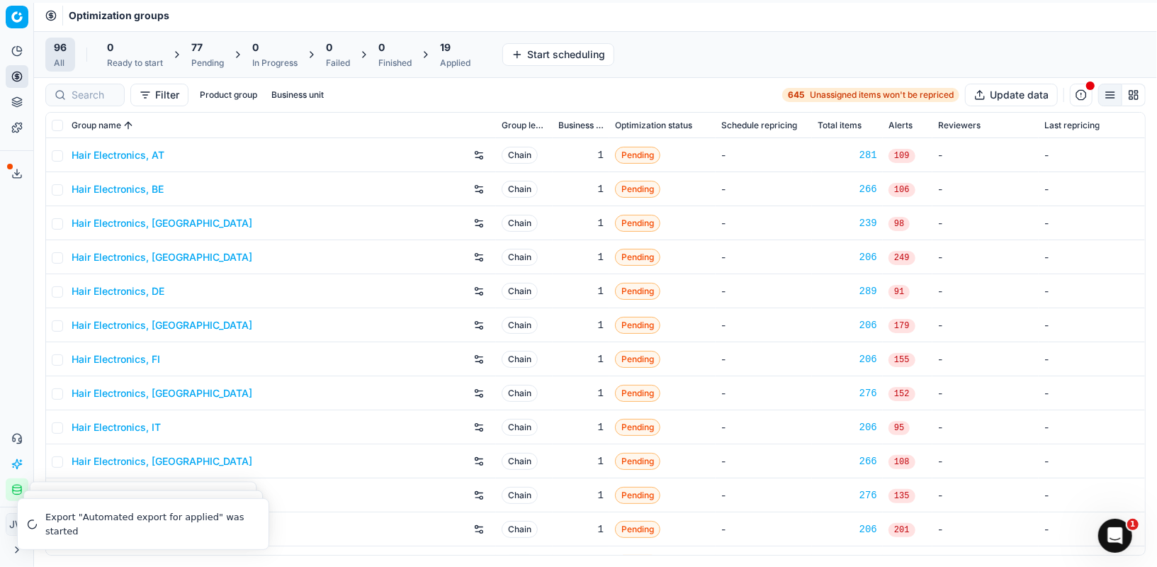
click at [16, 490] on icon "button" at bounding box center [16, 489] width 11 height 11
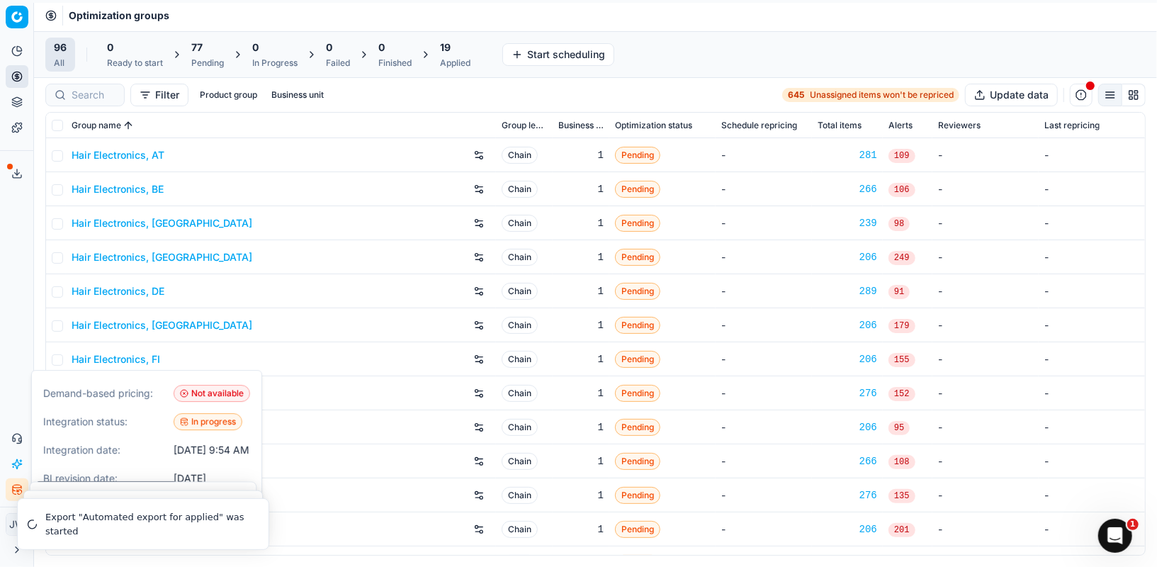
click at [16, 490] on icon "button" at bounding box center [16, 489] width 11 height 11
